Goal: Transaction & Acquisition: Purchase product/service

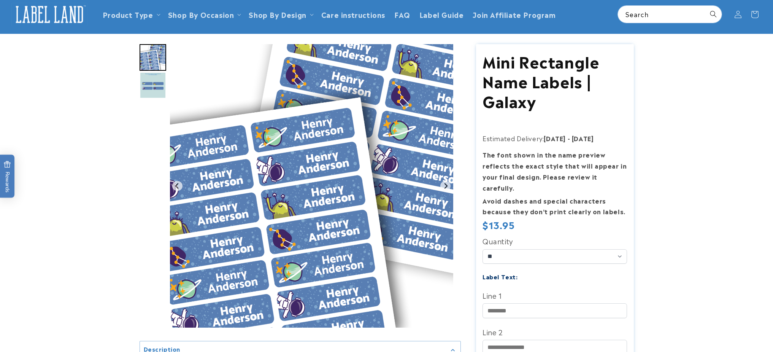
scroll to position [40, 0]
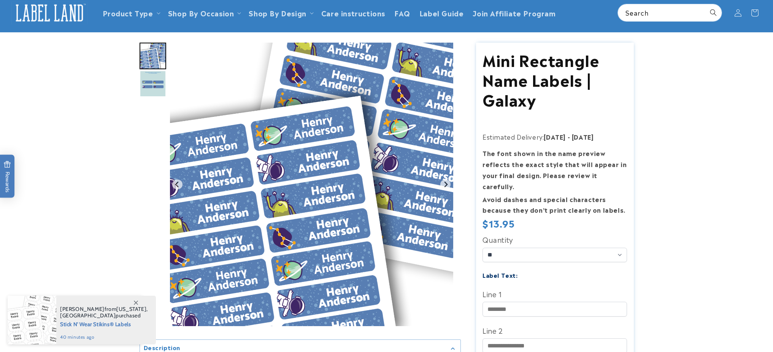
click at [160, 62] on img "Go to slide 1" at bounding box center [153, 56] width 27 height 27
click at [160, 87] on img "Go to slide 2" at bounding box center [153, 83] width 27 height 27
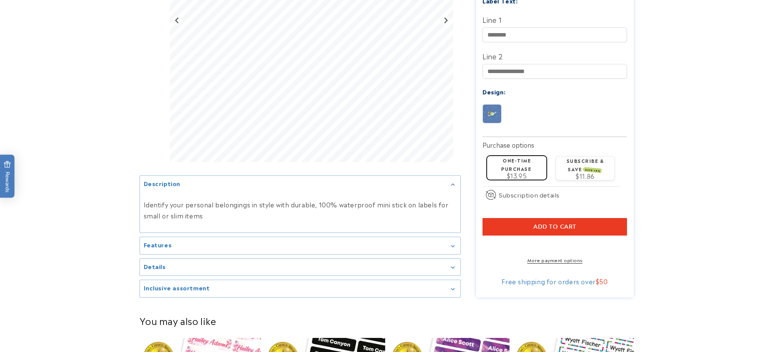
scroll to position [368, 0]
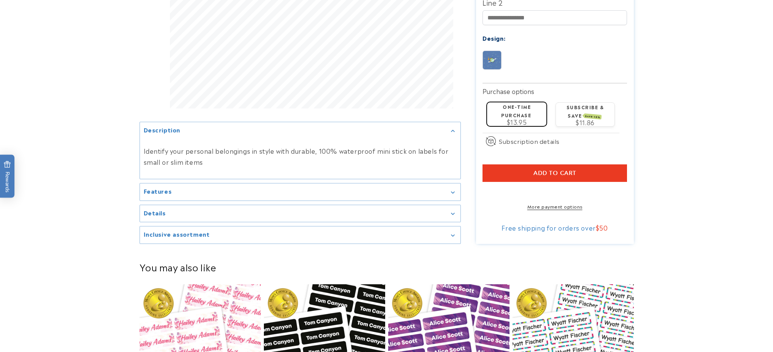
click at [446, 189] on div "Features" at bounding box center [300, 192] width 313 height 6
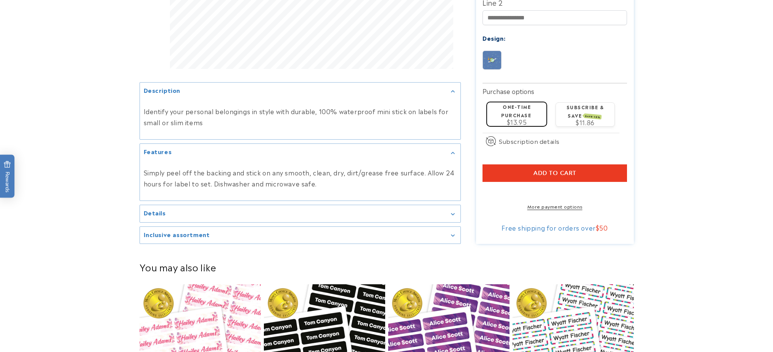
click at [451, 211] on div "Details" at bounding box center [300, 214] width 313 height 6
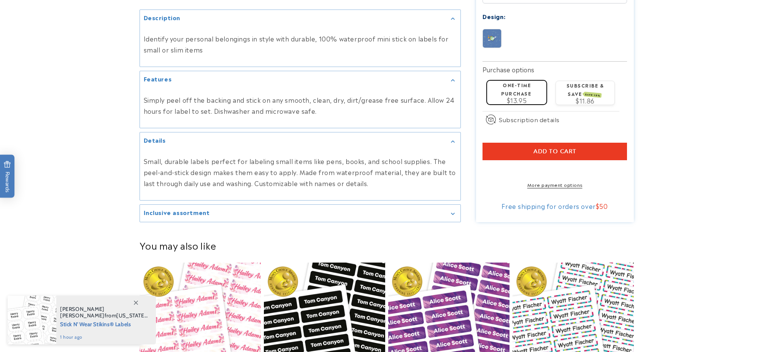
scroll to position [401, 0]
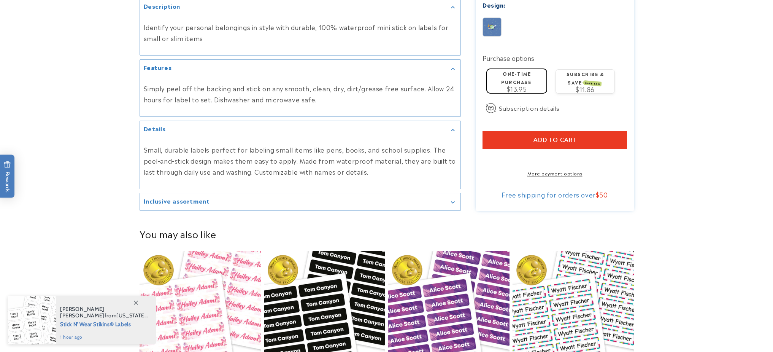
click at [456, 197] on summary "Inclusive assortment" at bounding box center [300, 202] width 321 height 17
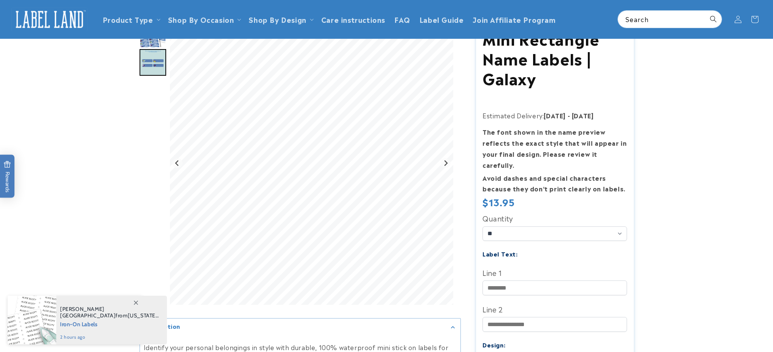
scroll to position [0, 0]
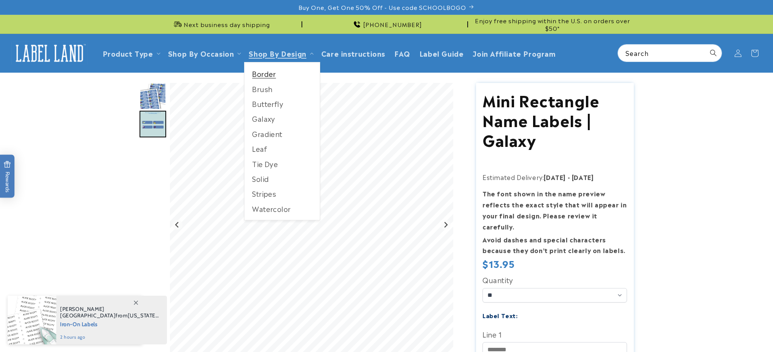
click at [269, 76] on link "Border" at bounding box center [281, 73] width 75 height 15
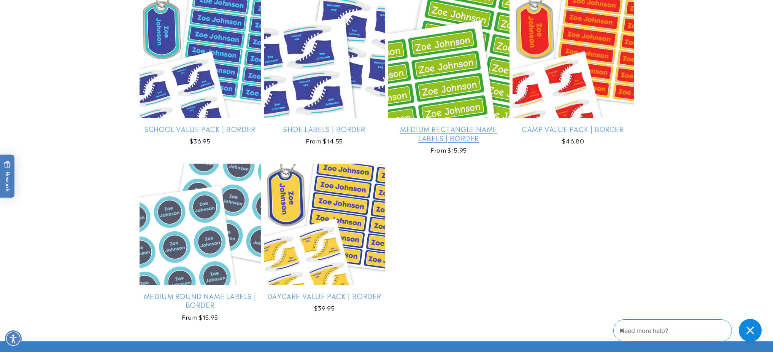
click at [430, 129] on link "Medium Rectangle Name Labels | Border" at bounding box center [448, 133] width 121 height 18
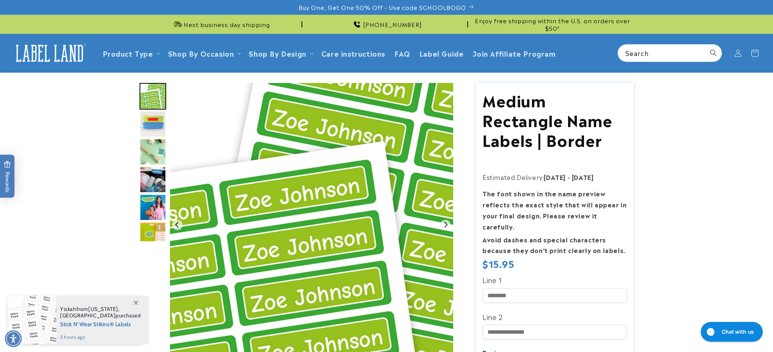
scroll to position [245, 0]
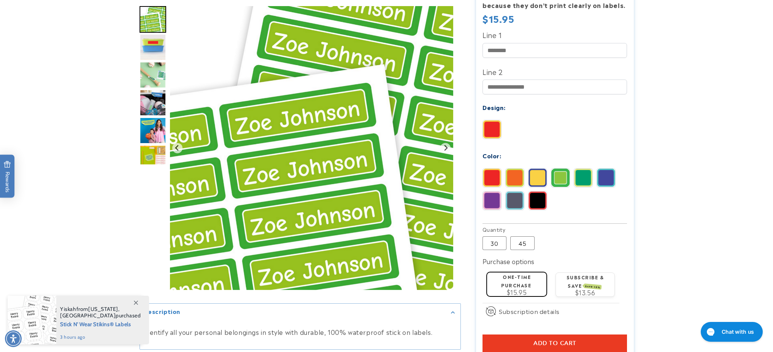
click at [514, 168] on img at bounding box center [515, 177] width 18 height 18
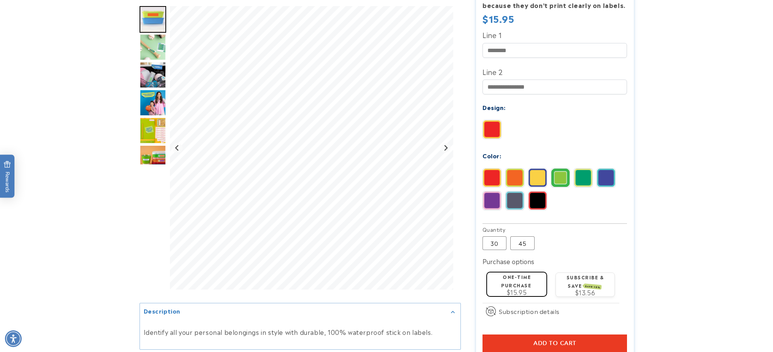
click at [540, 168] on img at bounding box center [537, 177] width 18 height 18
click at [567, 169] on img at bounding box center [560, 177] width 18 height 18
click at [587, 170] on img at bounding box center [583, 177] width 18 height 18
click at [603, 169] on img at bounding box center [606, 177] width 18 height 18
